Goal: Task Accomplishment & Management: Manage account settings

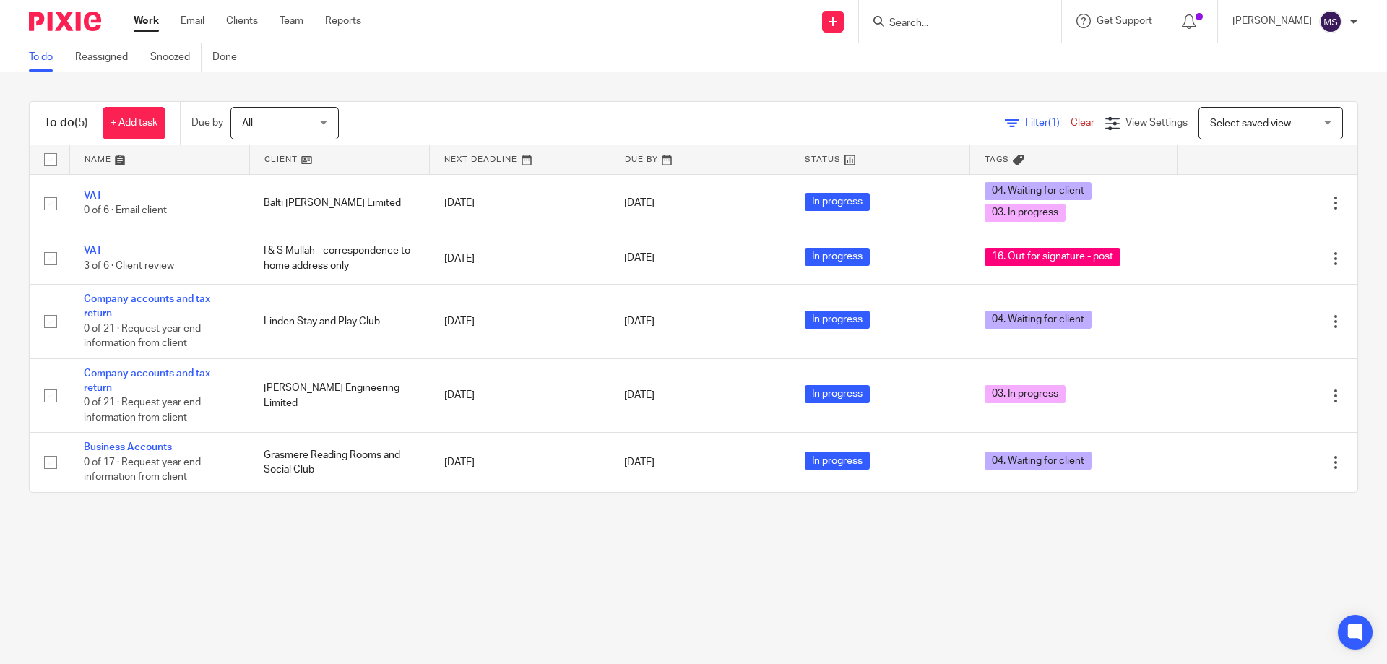
click at [920, 20] on input "Search" at bounding box center [953, 23] width 130 height 13
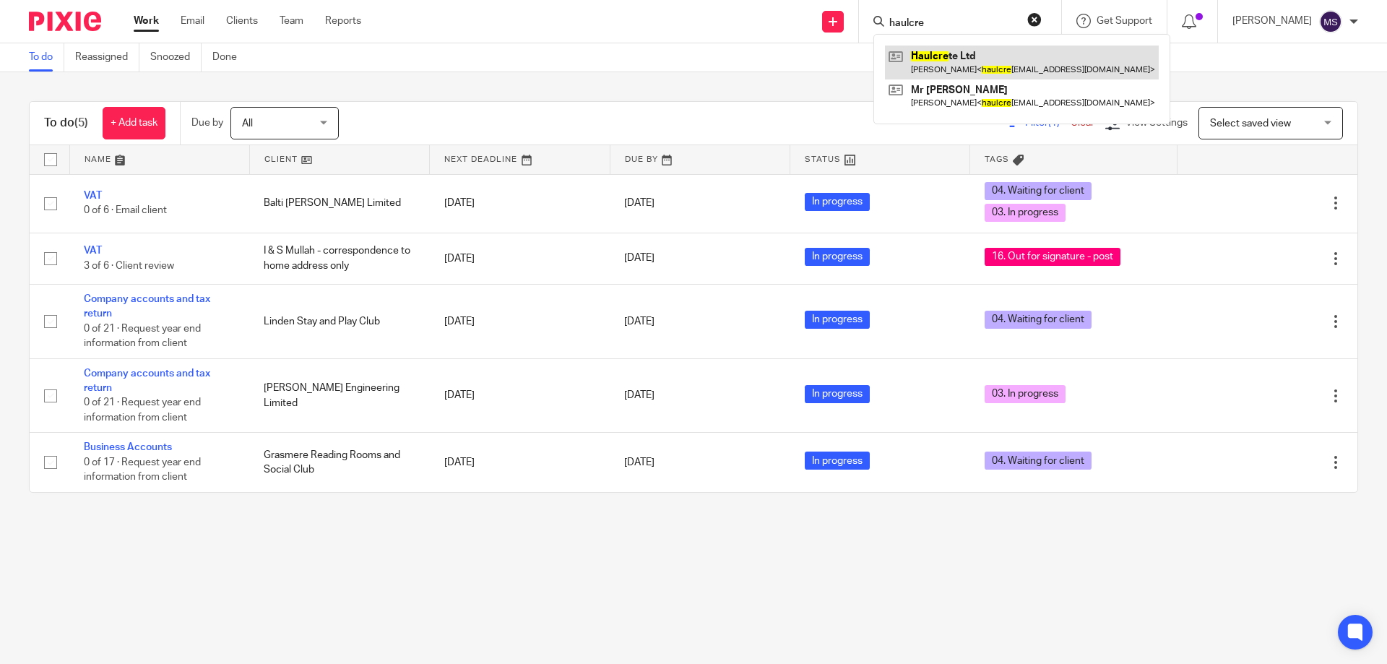
type input "haulcre"
click at [936, 63] on link at bounding box center [1022, 62] width 274 height 33
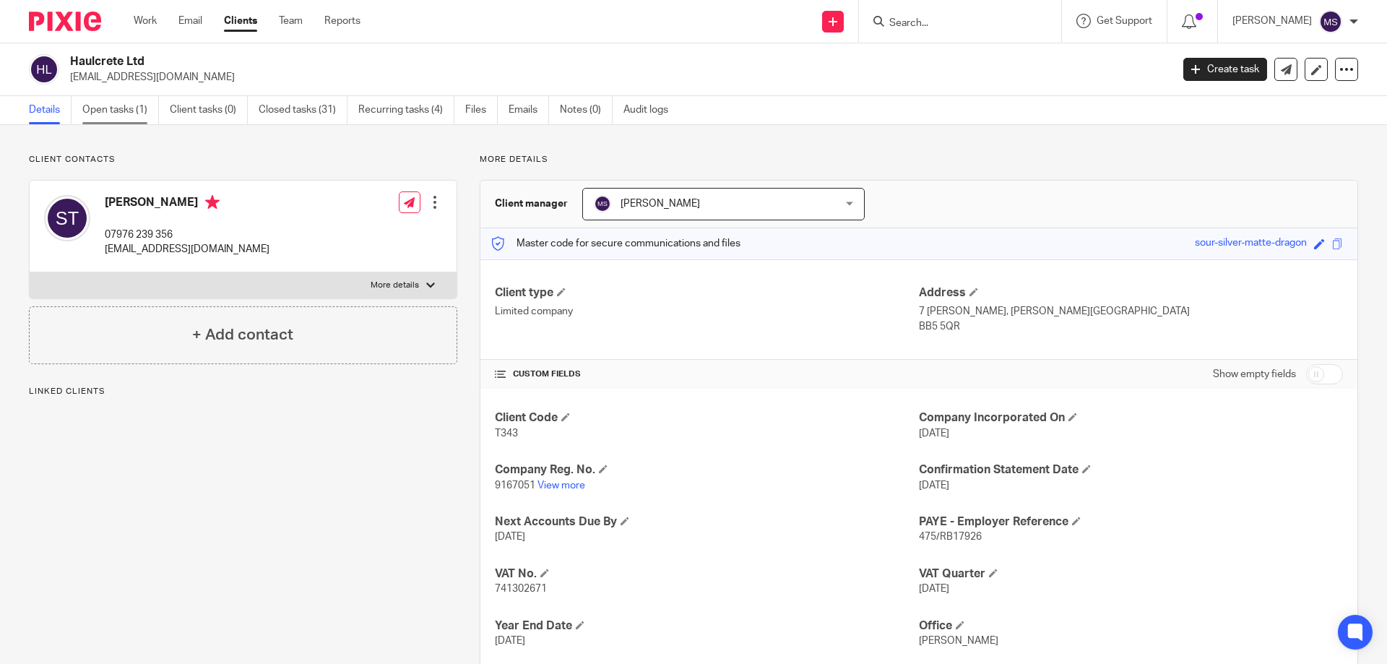
click at [113, 112] on link "Open tasks (1)" at bounding box center [120, 110] width 77 height 28
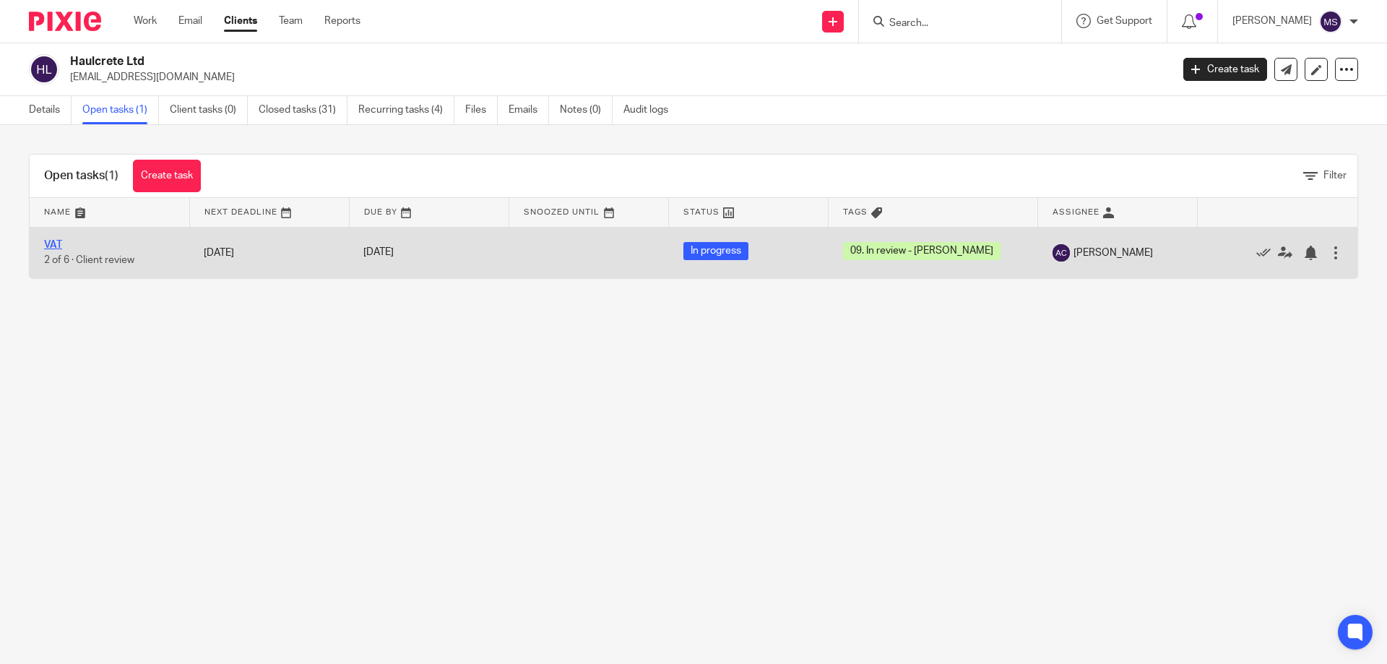
click at [56, 242] on link "VAT" at bounding box center [53, 245] width 18 height 10
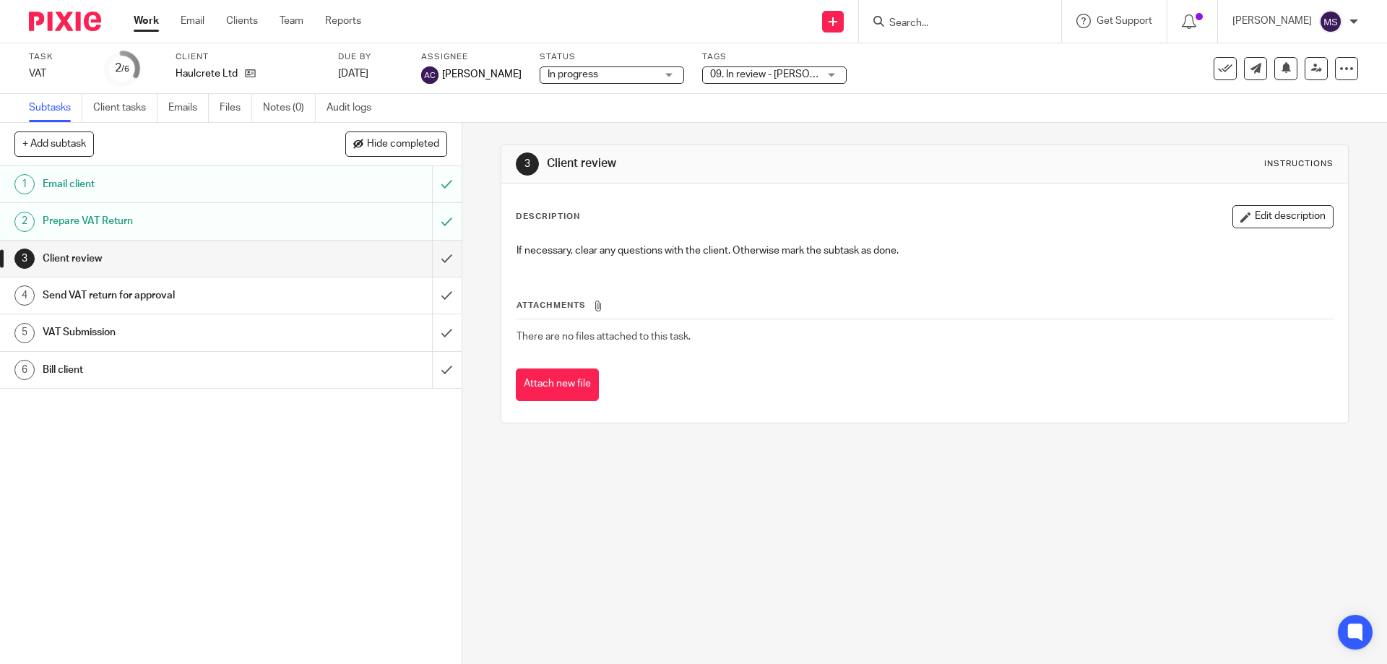
click at [770, 69] on span "09. In review - [PERSON_NAME]" at bounding box center [781, 74] width 143 height 10
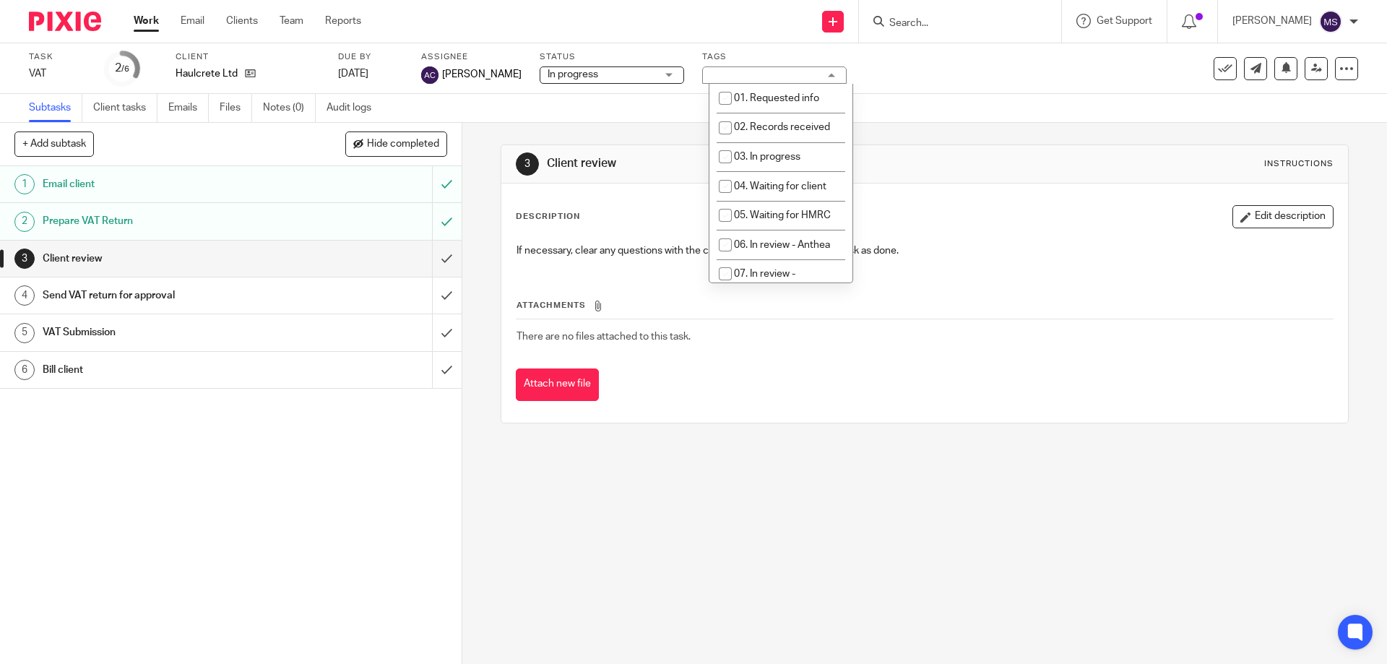
scroll to position [217, 0]
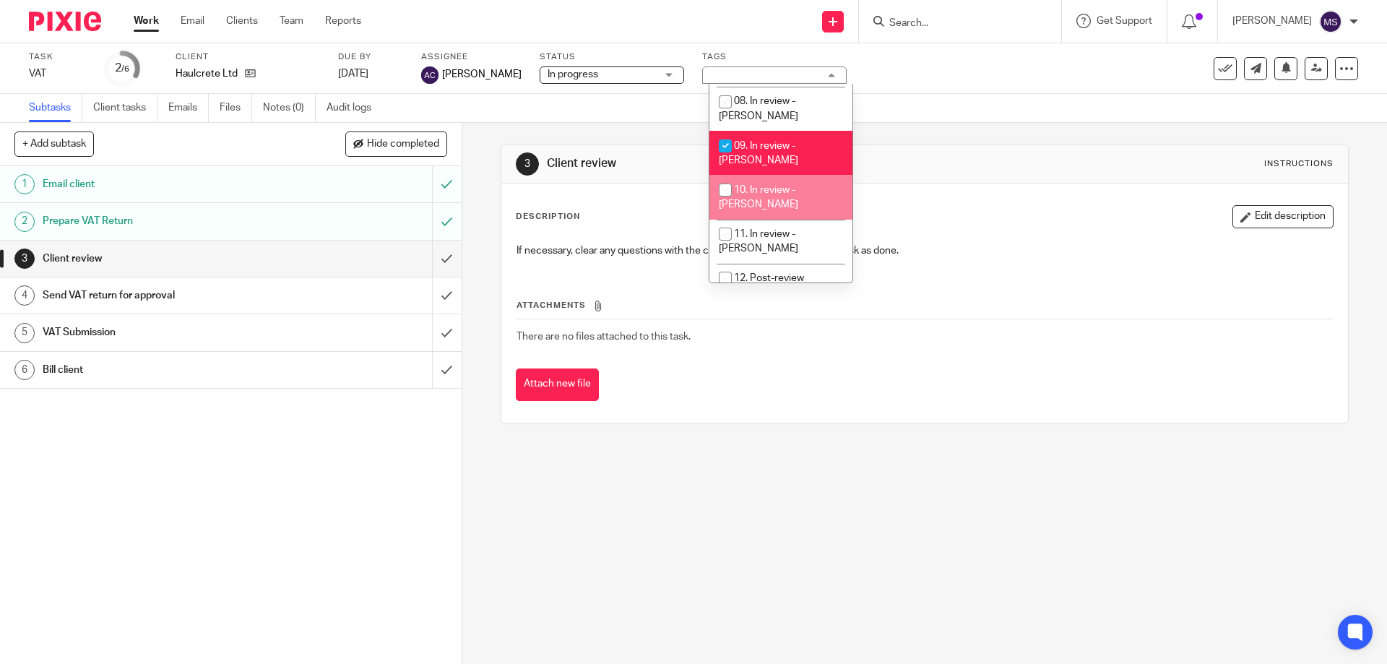
click at [760, 135] on li "09. In review - Amanda" at bounding box center [780, 153] width 143 height 44
checkbox input "false"
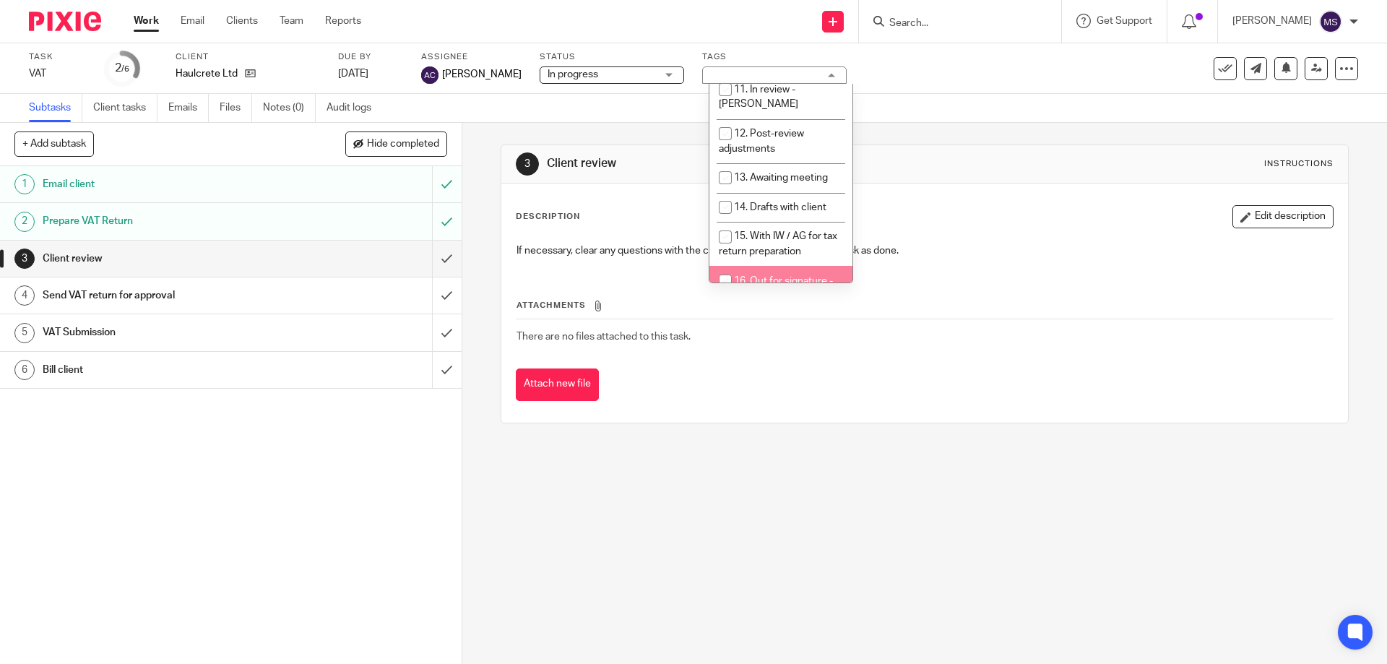
scroll to position [433, 0]
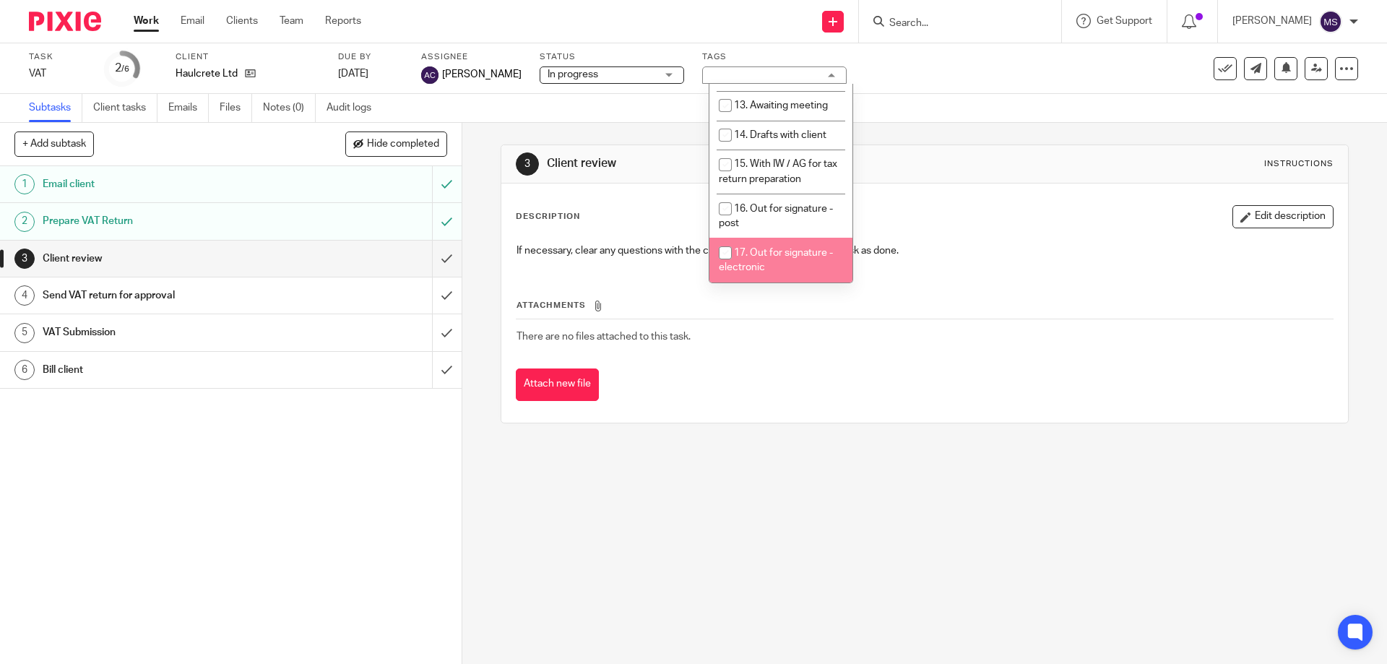
click at [760, 248] on span "17. Out for signature - electronic" at bounding box center [776, 260] width 114 height 25
checkbox input "true"
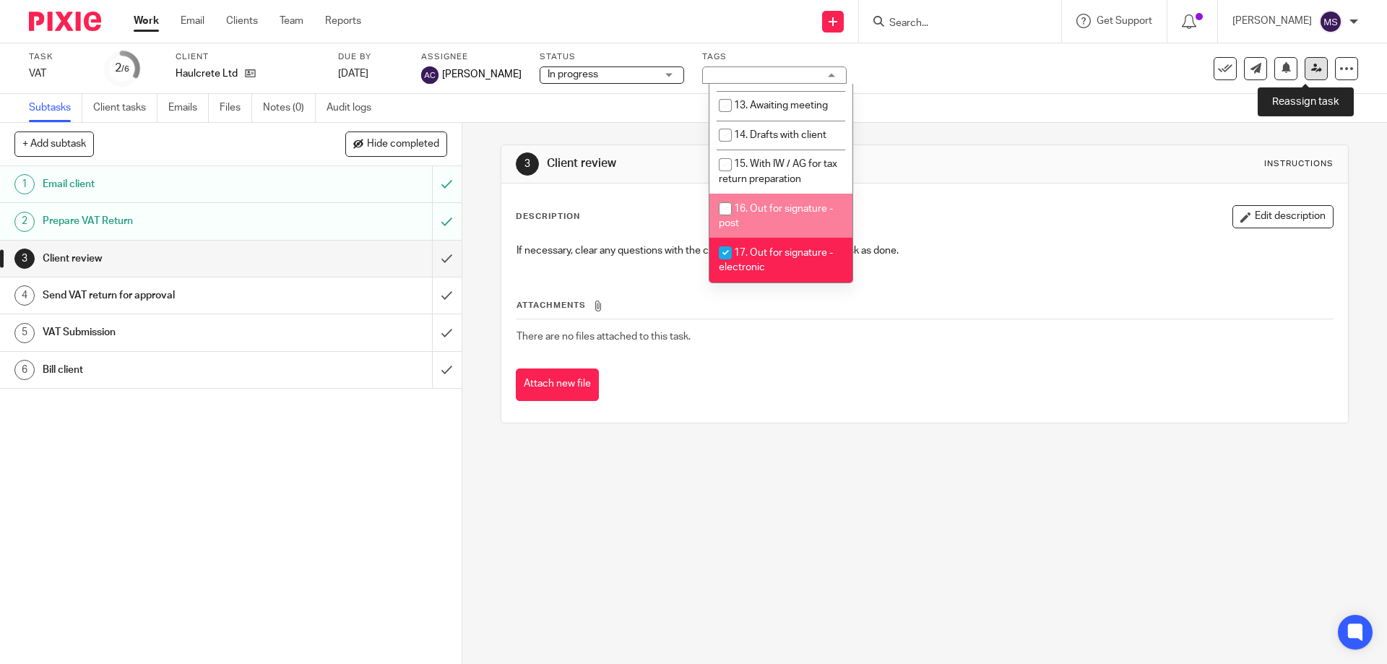
click at [1311, 72] on icon at bounding box center [1316, 68] width 11 height 11
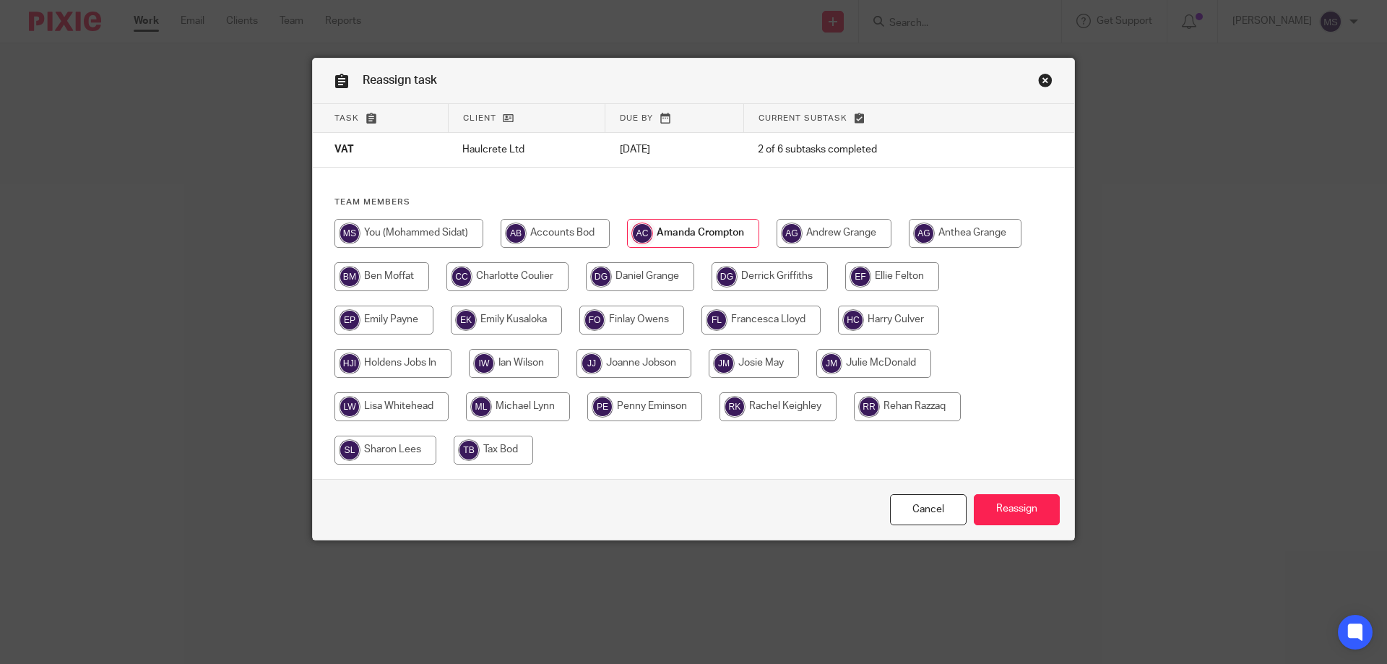
click at [452, 237] on input "radio" at bounding box center [408, 233] width 149 height 29
radio input "true"
click at [1029, 516] on input "Reassign" at bounding box center [1017, 509] width 86 height 31
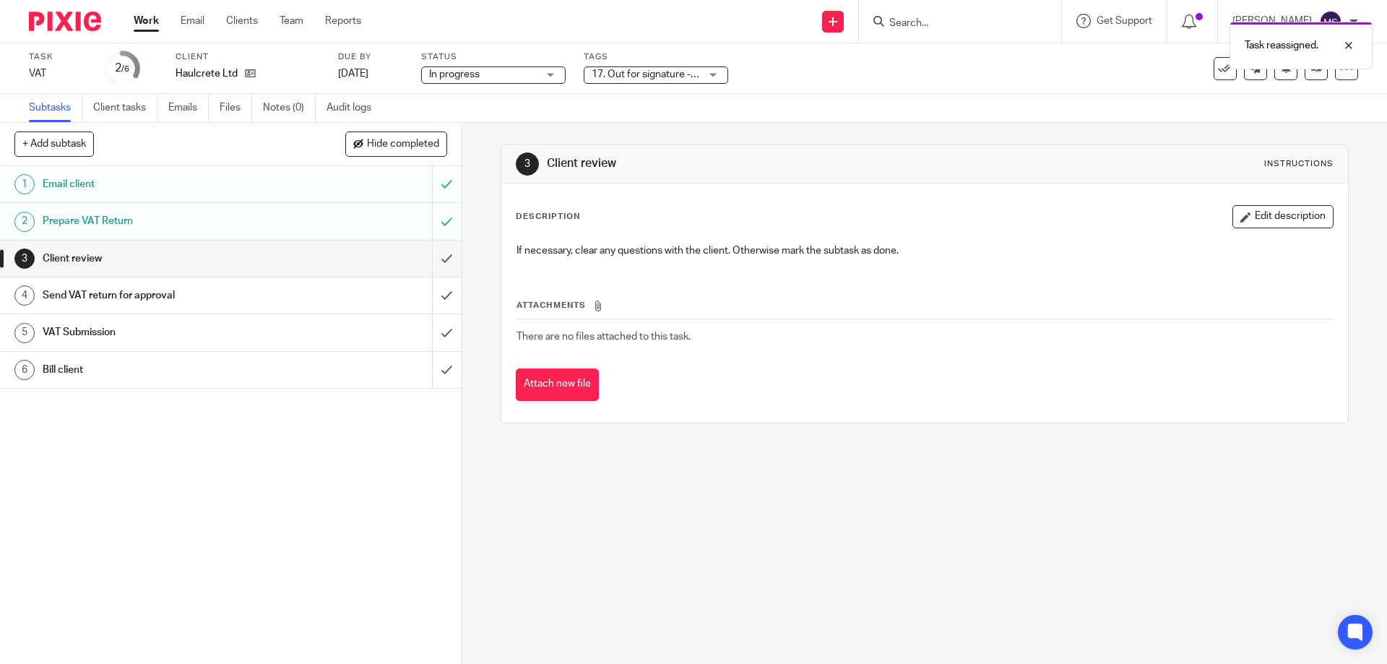
click at [137, 24] on link "Work" at bounding box center [146, 21] width 25 height 14
